Goal: Task Accomplishment & Management: Manage account settings

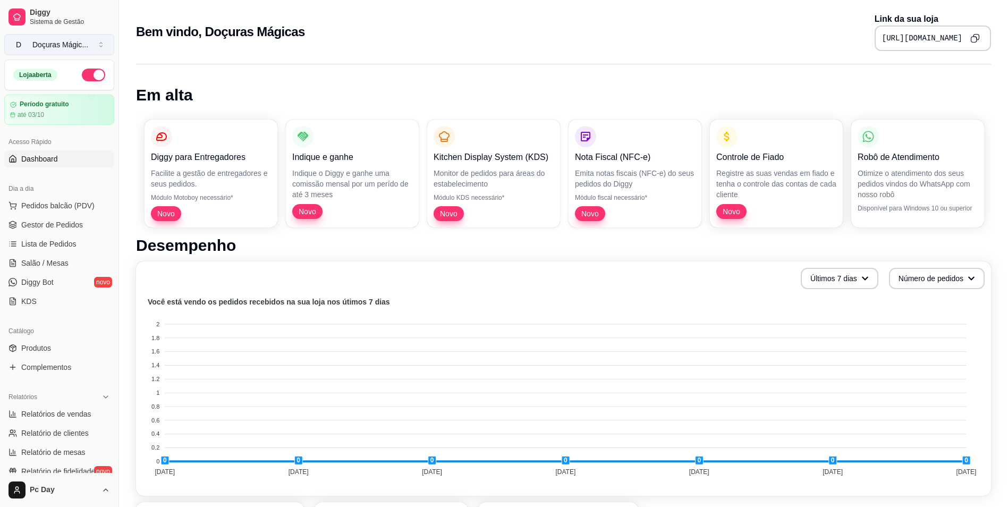
click at [113, 42] on button "D Doçuras Mágic ..." at bounding box center [59, 44] width 110 height 21
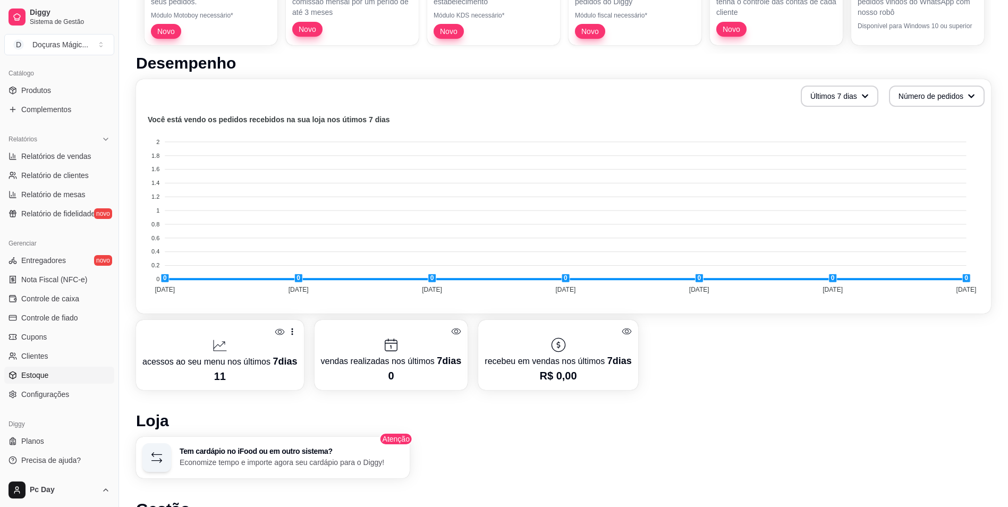
scroll to position [212, 0]
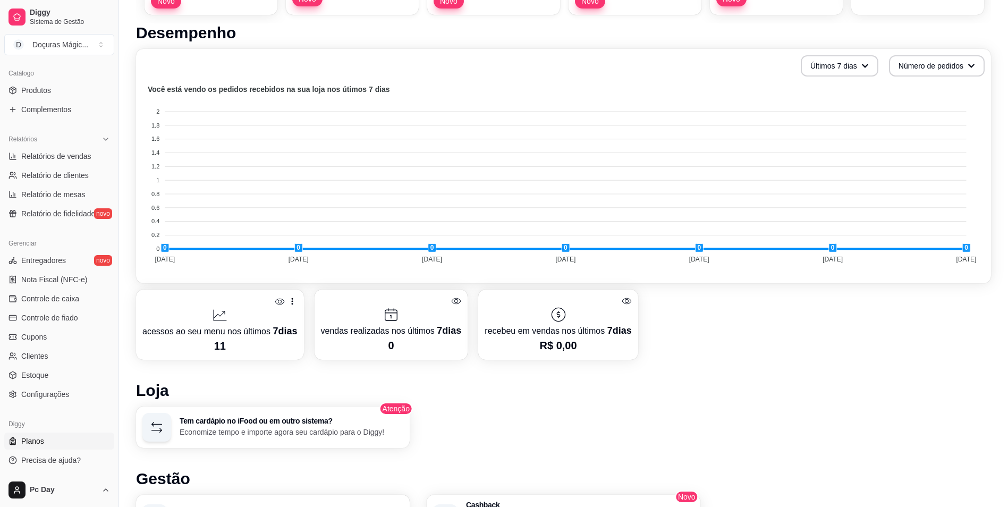
click at [48, 438] on link "Planos" at bounding box center [59, 440] width 110 height 17
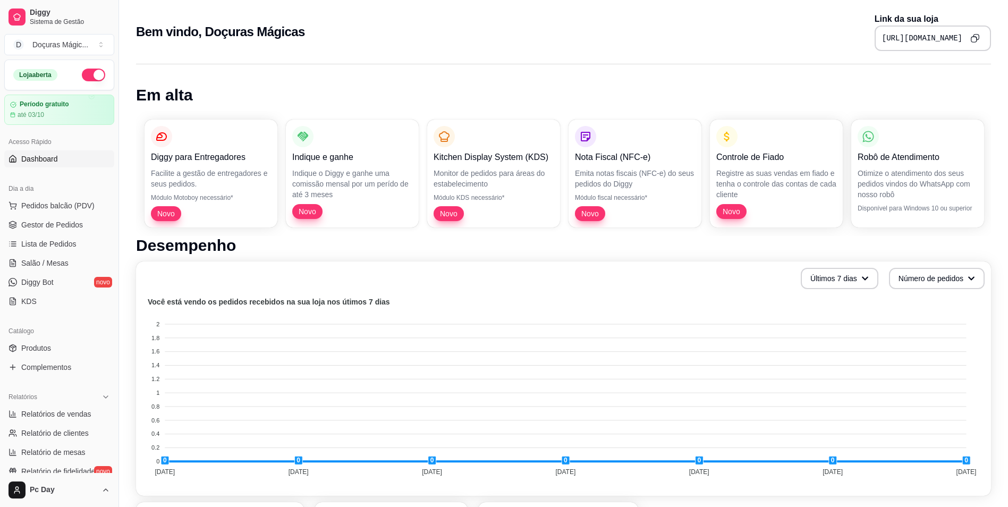
click at [974, 37] on icon "Copy to clipboard" at bounding box center [973, 39] width 5 height 5
click at [86, 72] on button "button" at bounding box center [93, 75] width 23 height 13
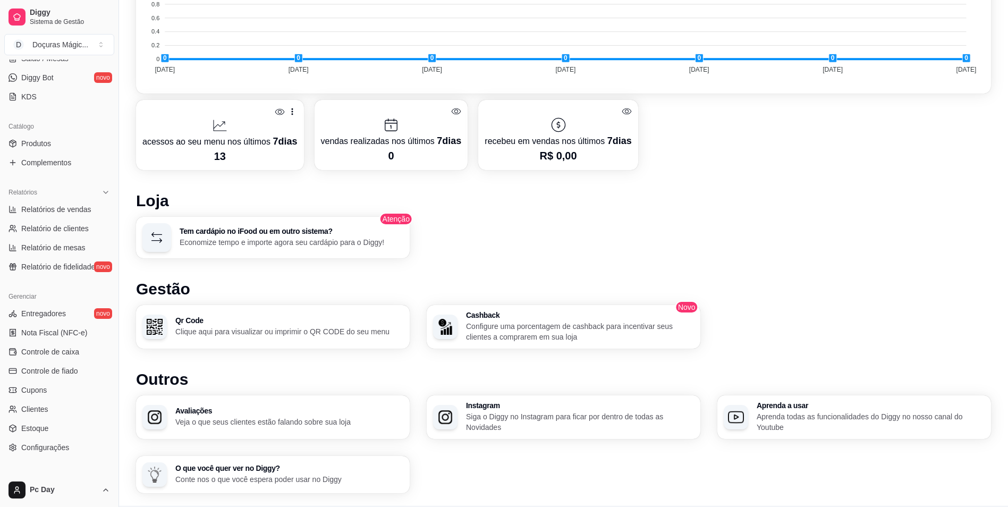
scroll to position [425, 0]
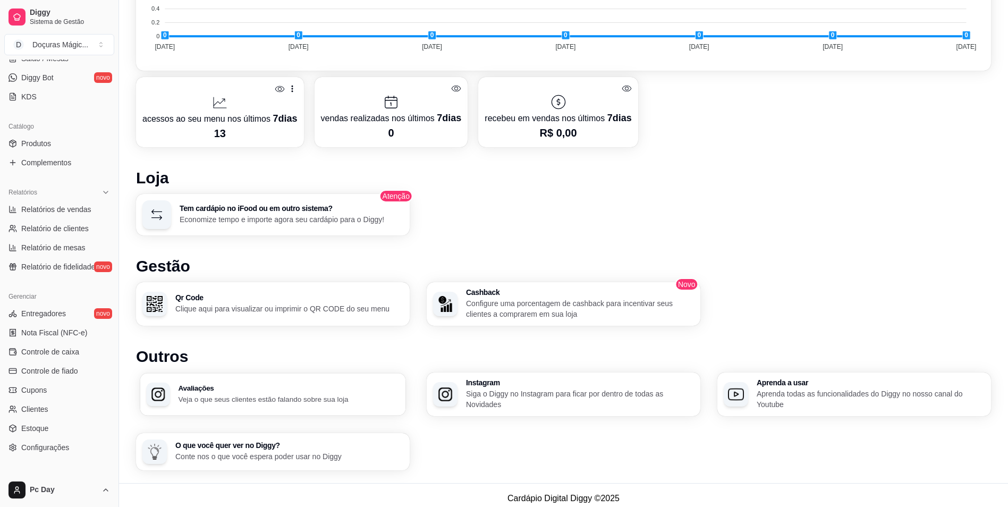
click at [180, 406] on div "Avaliações Veja o que seus clientes estão falando sobre sua loja" at bounding box center [273, 394] width 266 height 42
